Goal: Task Accomplishment & Management: Complete application form

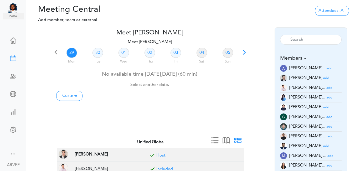
click at [243, 53] on span at bounding box center [244, 54] width 7 height 7
click at [244, 53] on span at bounding box center [244, 54] width 7 height 7
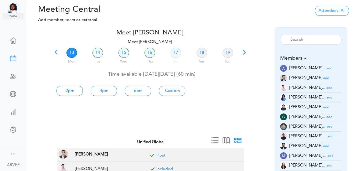
click at [244, 52] on span at bounding box center [244, 54] width 7 height 7
click at [95, 52] on link "21" at bounding box center [98, 53] width 11 height 10
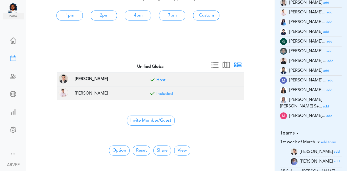
scroll to position [112, 0]
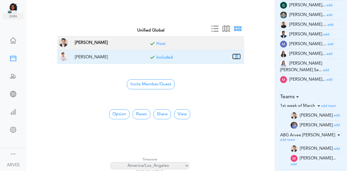
click at [235, 56] on button "button" at bounding box center [236, 56] width 7 height 5
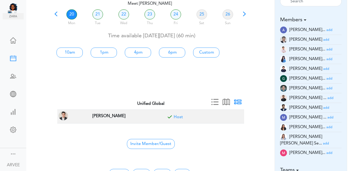
scroll to position [38, 0]
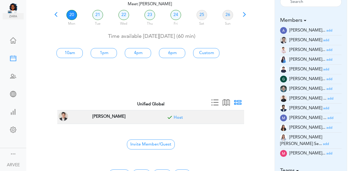
click at [327, 29] on small "add" at bounding box center [330, 30] width 6 height 3
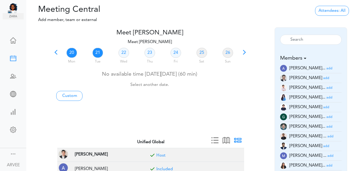
click at [99, 54] on link "21" at bounding box center [98, 53] width 11 height 10
click at [99, 52] on link "21" at bounding box center [98, 53] width 11 height 10
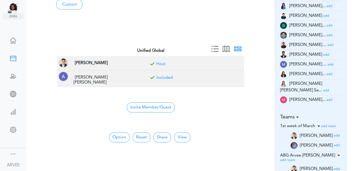
scroll to position [146, 0]
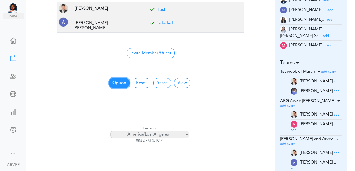
click at [117, 79] on button "Option" at bounding box center [119, 83] width 21 height 10
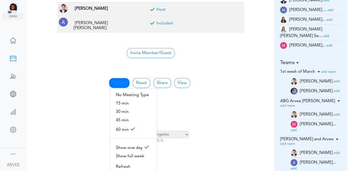
click at [234, 52] on center "Invite Member/Guest" at bounding box center [151, 52] width 181 height 11
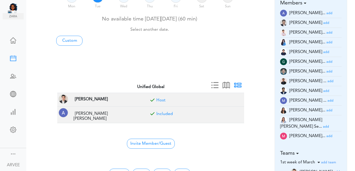
scroll to position [0, 0]
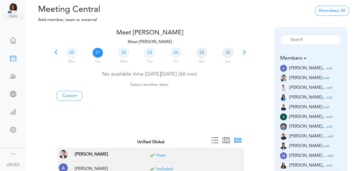
click at [97, 52] on link "21" at bounding box center [98, 53] width 11 height 10
click at [66, 97] on link "Custom" at bounding box center [69, 96] width 26 height 10
type input "Meet [PERSON_NAME]"
type input "[URL][DOMAIN_NAME][SECURITY_DATA]"
type input "[DATE]T20:00"
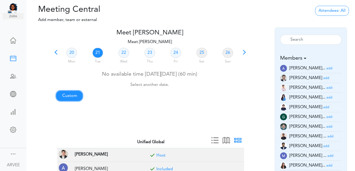
type input "[DATE]T20:30"
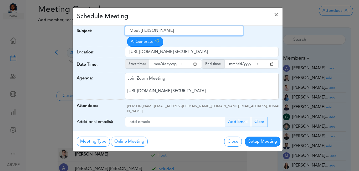
drag, startPoint x: 129, startPoint y: 31, endPoint x: 182, endPoint y: 27, distance: 53.0
click at [182, 27] on input "Meet [PERSON_NAME]" at bounding box center [184, 31] width 118 height 10
paste input "ing with client"
paste input "[PERSON_NAME]"
type input "Meeting with client [PERSON_NAME]"
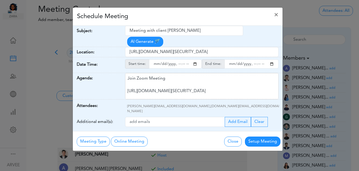
click at [179, 105] on span "[PERSON_NAME][EMAIL_ADDRESS][DOMAIN_NAME],[DOMAIN_NAME][EMAIL_ADDRESS][DOMAIN_N…" at bounding box center [203, 109] width 152 height 8
click at [196, 59] on input "starttime" at bounding box center [175, 63] width 53 height 9
type input "[DATE]T13:00"
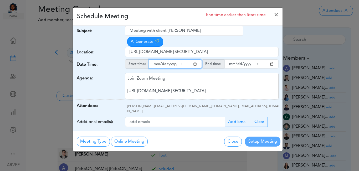
click at [273, 59] on input "endtime" at bounding box center [252, 63] width 54 height 9
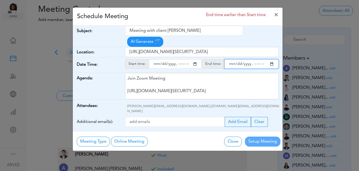
click at [258, 59] on input "endtime" at bounding box center [252, 63] width 54 height 9
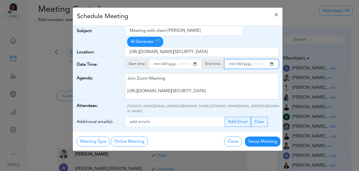
type input "[DATE]T14:00"
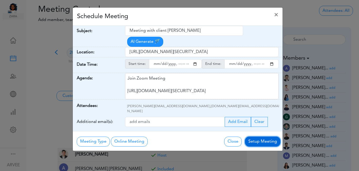
click at [268, 137] on button "Setup Meeting" at bounding box center [263, 142] width 36 height 10
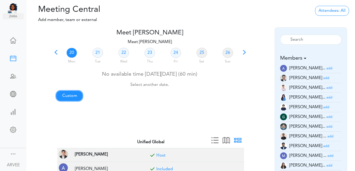
click at [64, 95] on link "Custom" at bounding box center [69, 96] width 26 height 10
type input "Meet [PERSON_NAME]"
type input "[URL][DOMAIN_NAME][SECURITY_DATA]"
type input "[DATE]T20:00"
type input "[DATE]T20:30"
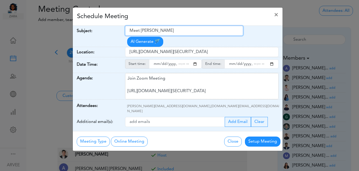
drag, startPoint x: 130, startPoint y: 31, endPoint x: 179, endPoint y: 27, distance: 49.6
click at [181, 30] on input "Meet [PERSON_NAME]" at bounding box center [184, 31] width 118 height 10
drag, startPoint x: 151, startPoint y: 31, endPoint x: 182, endPoint y: 29, distance: 31.4
click at [182, 29] on input "Meet [PERSON_NAME]" at bounding box center [184, 31] width 118 height 10
drag, startPoint x: 182, startPoint y: 29, endPoint x: 192, endPoint y: 24, distance: 11.2
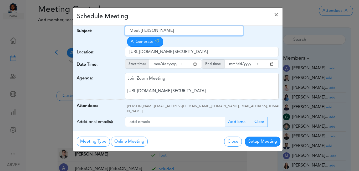
click at [129, 33] on input "Meet [PERSON_NAME]" at bounding box center [184, 31] width 118 height 10
type input "Internal: [PERSON_NAME]"
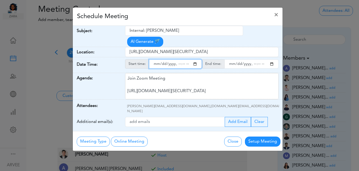
click at [195, 59] on input "starttime" at bounding box center [175, 63] width 53 height 9
click at [178, 59] on input "starttime" at bounding box center [175, 63] width 53 height 9
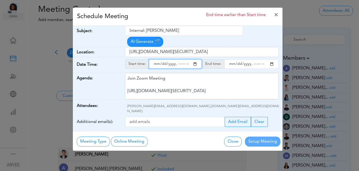
click at [184, 59] on input "starttime" at bounding box center [175, 63] width 53 height 9
type input "[DATE]T15:00"
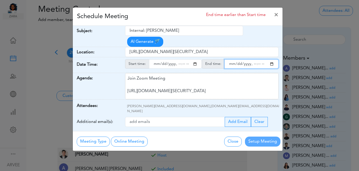
click at [273, 59] on input "endtime" at bounding box center [252, 63] width 54 height 9
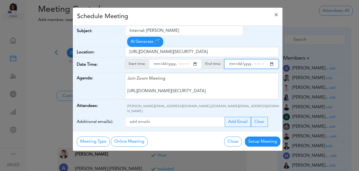
click at [254, 59] on input "endtime" at bounding box center [252, 63] width 54 height 9
type input "[DATE]T16:00"
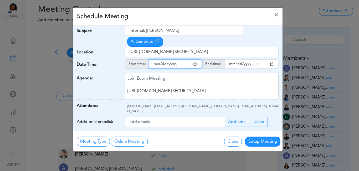
click at [183, 59] on input "starttime" at bounding box center [175, 63] width 53 height 9
type input "[DATE]T15:30"
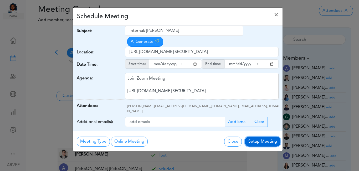
click at [262, 137] on button "Setup Meeting" at bounding box center [263, 142] width 36 height 10
